Goal: Find specific page/section

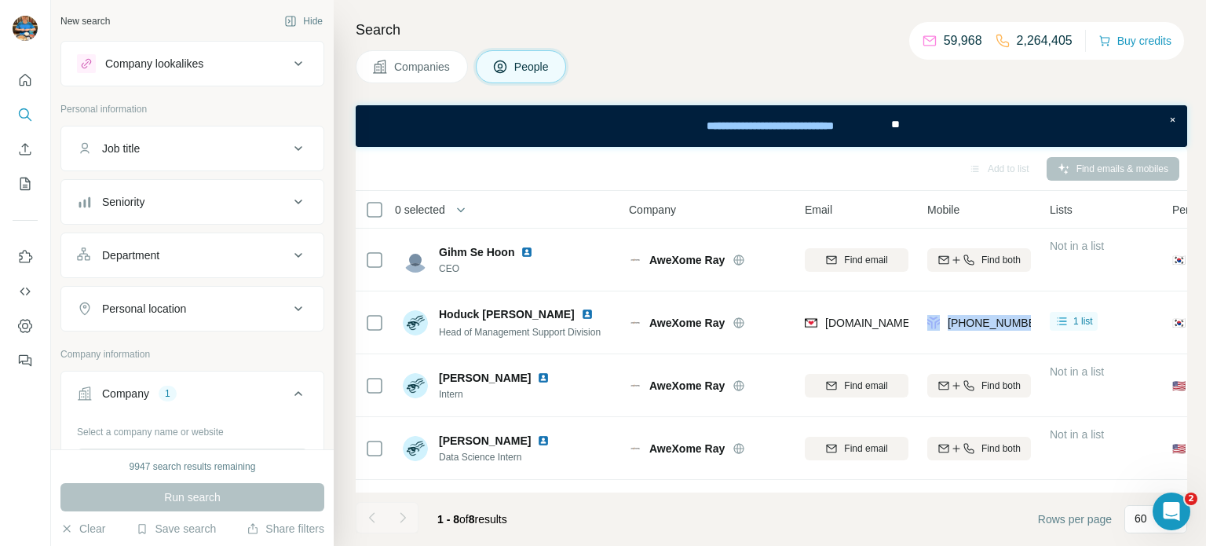
scroll to position [481, 0]
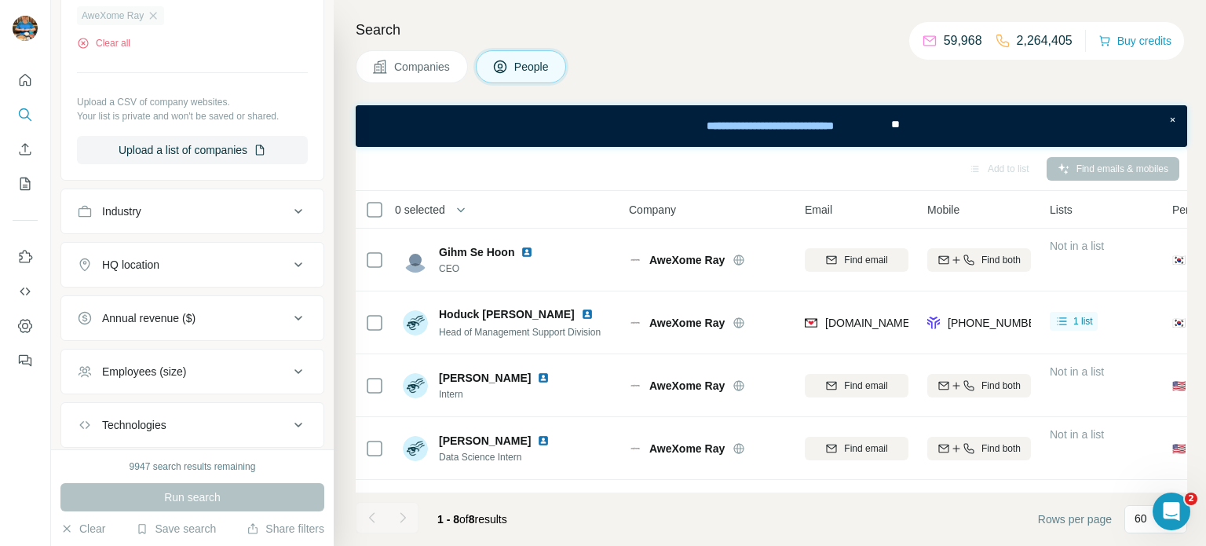
click at [161, 17] on div "AweXome Ray" at bounding box center [120, 15] width 87 height 19
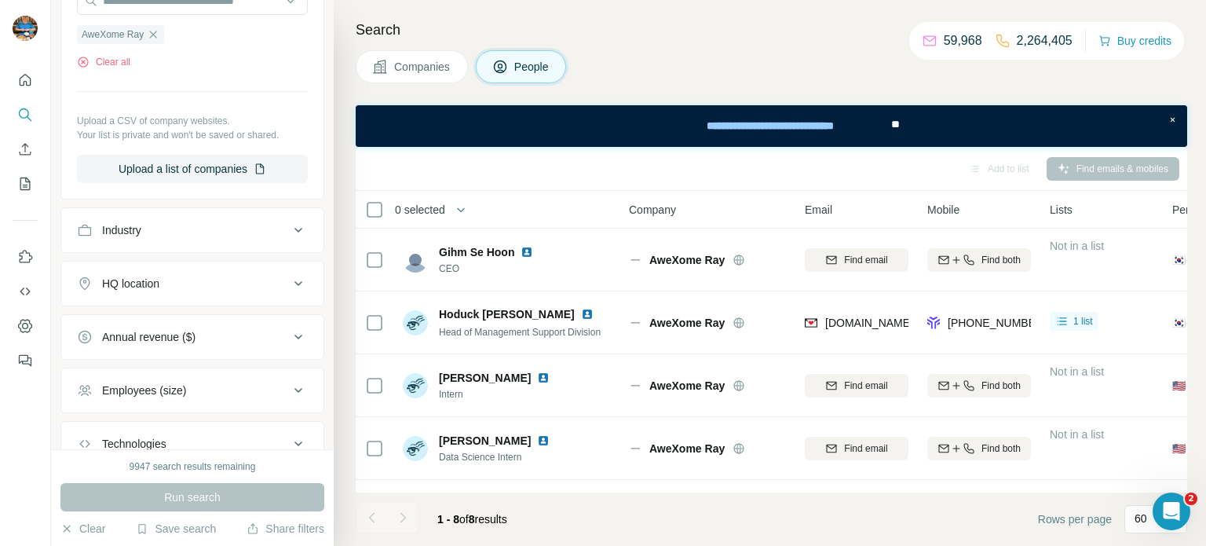
scroll to position [395, 0]
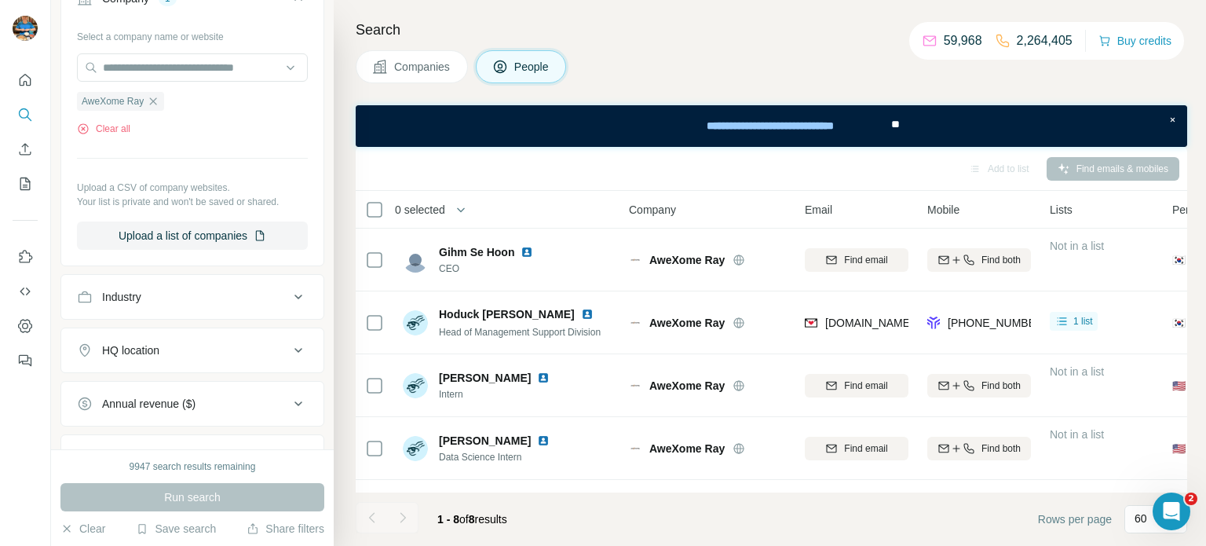
click at [154, 100] on icon "button" at bounding box center [153, 101] width 13 height 13
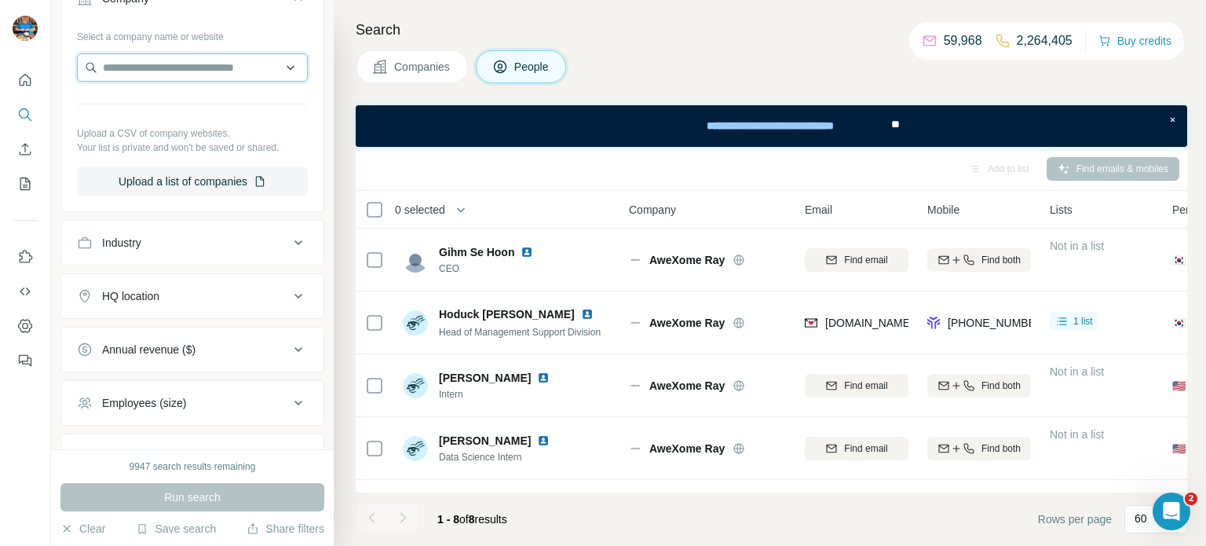
click at [204, 69] on input "text" at bounding box center [192, 67] width 231 height 28
paste input "*********"
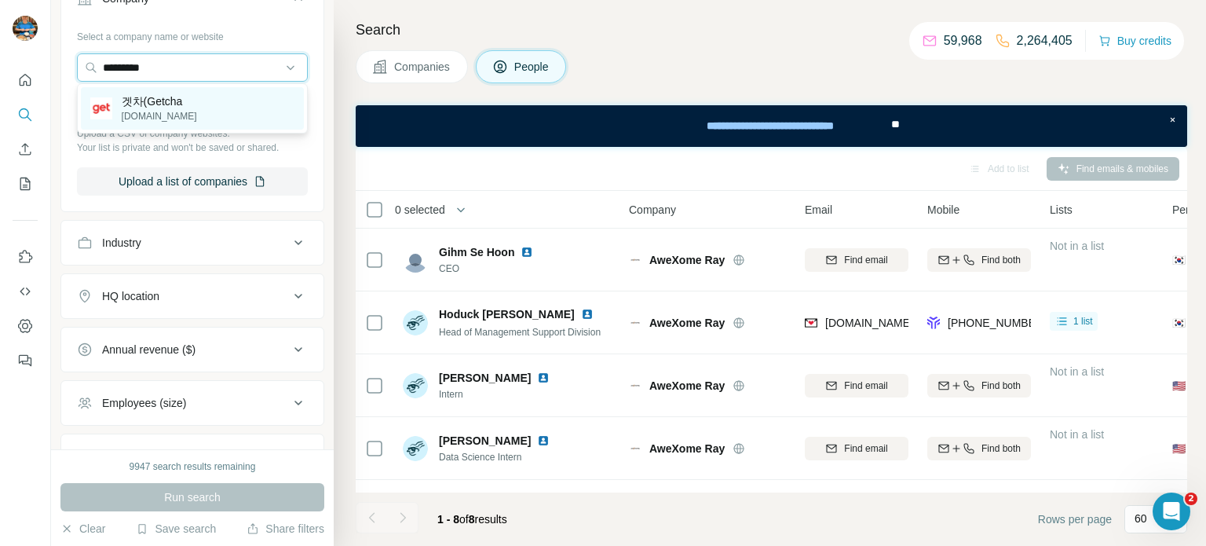
type input "*********"
click at [162, 111] on p "[DOMAIN_NAME]" at bounding box center [159, 116] width 75 height 14
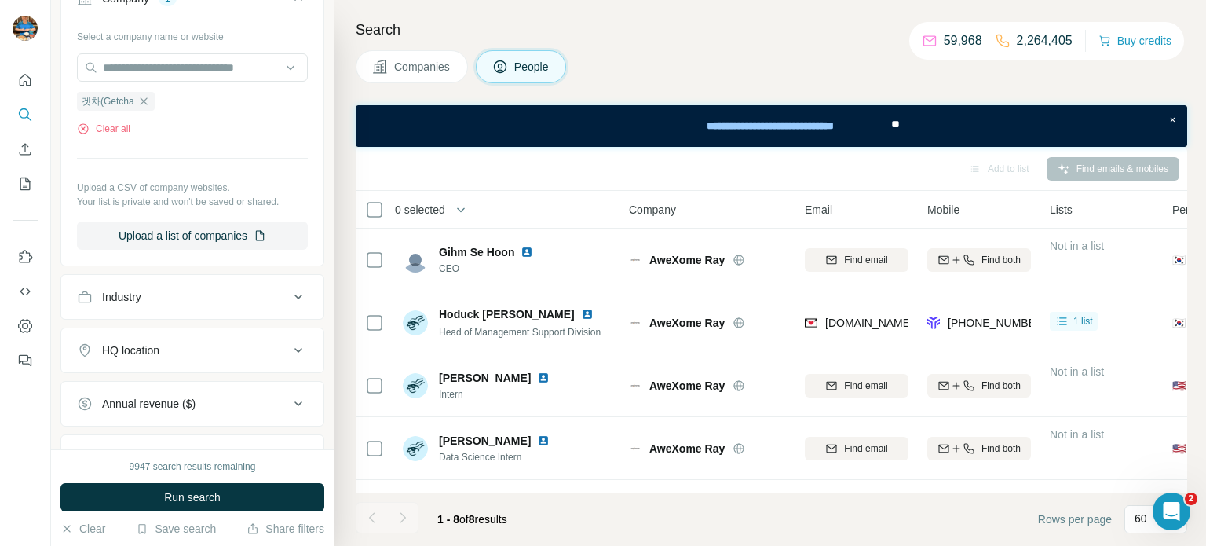
click at [199, 489] on span "Run search" at bounding box center [192, 497] width 57 height 16
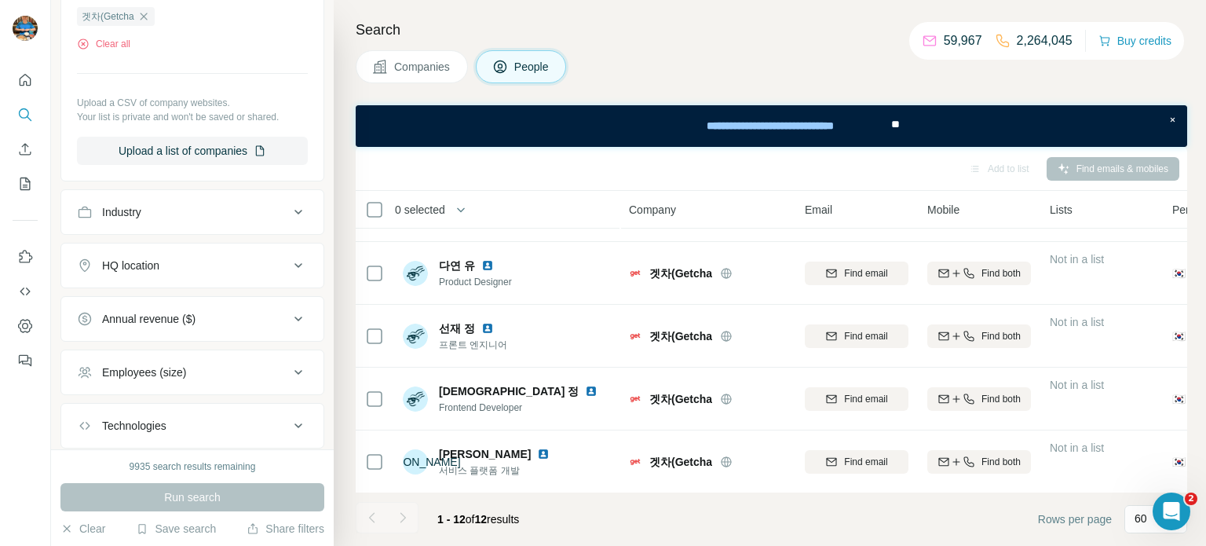
scroll to position [477, 0]
click at [710, 47] on div "Search Companies People Add to list Find emails & mobiles 0 selected People Com…" at bounding box center [770, 273] width 872 height 546
